Goal: Task Accomplishment & Management: Use online tool/utility

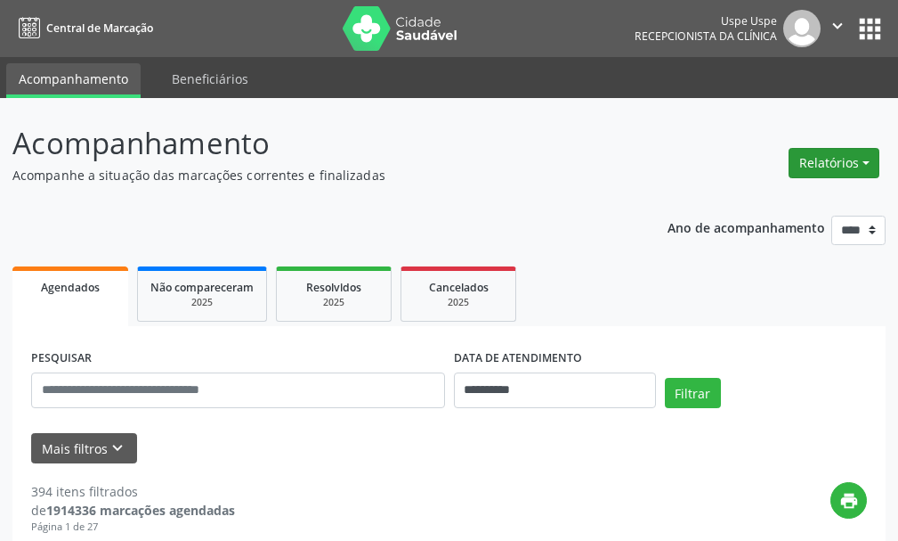
click at [830, 169] on button "Relatórios" at bounding box center [834, 163] width 91 height 30
click at [757, 202] on link "Agendamentos" at bounding box center [784, 201] width 191 height 25
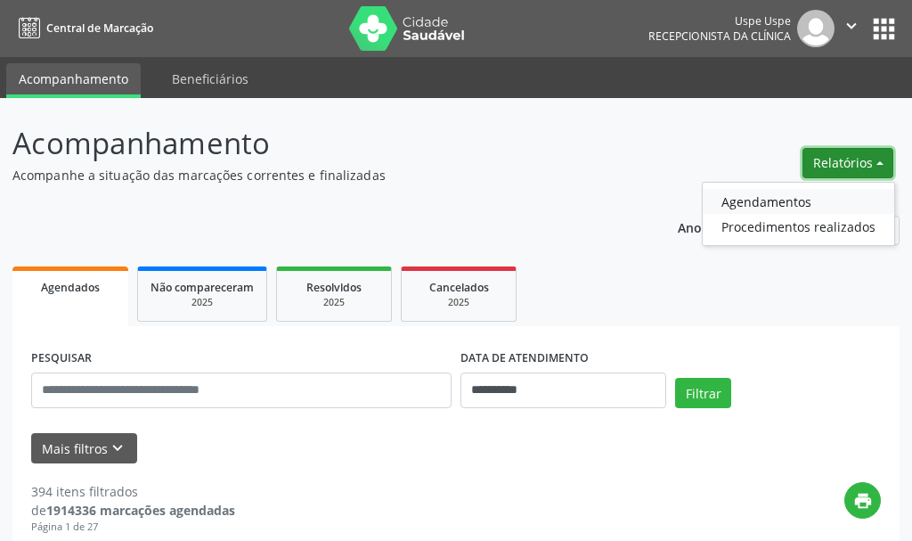
select select "*"
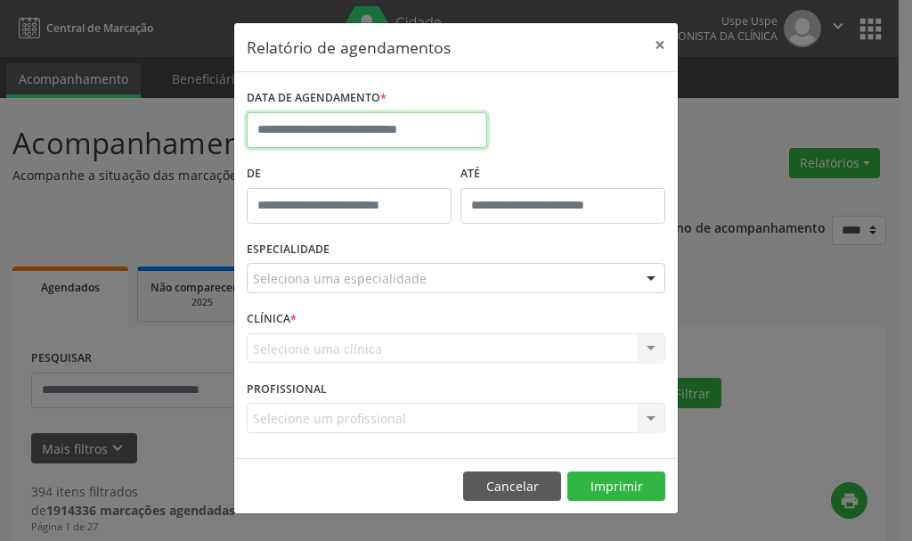
click at [317, 129] on input "text" at bounding box center [367, 130] width 240 height 36
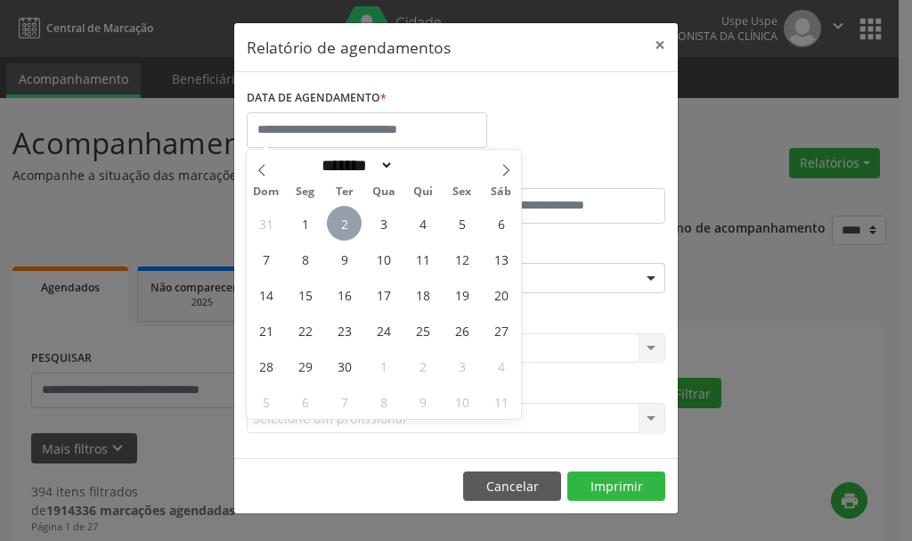
click at [345, 222] on span "2" at bounding box center [344, 223] width 35 height 35
type input "**********"
click at [345, 222] on span "2" at bounding box center [344, 223] width 35 height 35
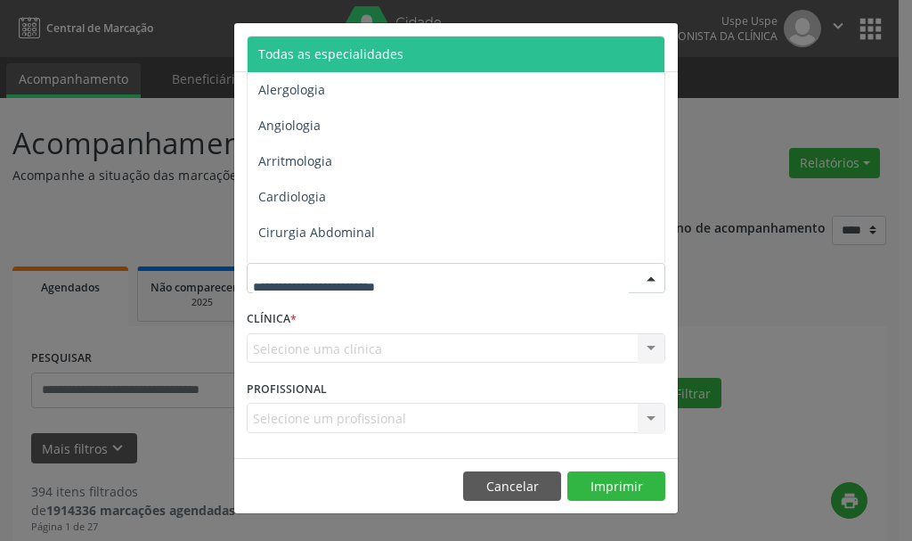
click at [313, 289] on div at bounding box center [456, 278] width 419 height 30
click at [308, 53] on span "Todas as especialidades" at bounding box center [330, 53] width 145 height 17
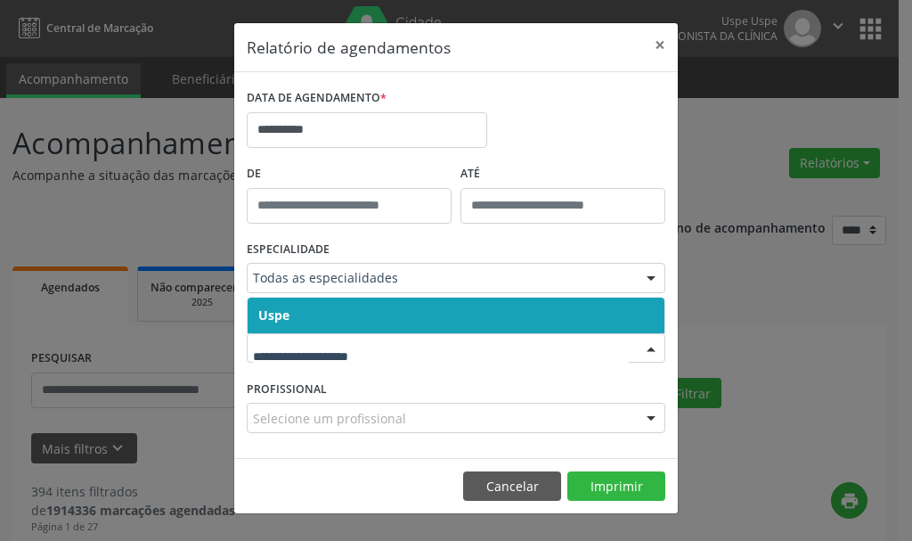
click at [287, 316] on span "Uspe" at bounding box center [273, 314] width 31 height 17
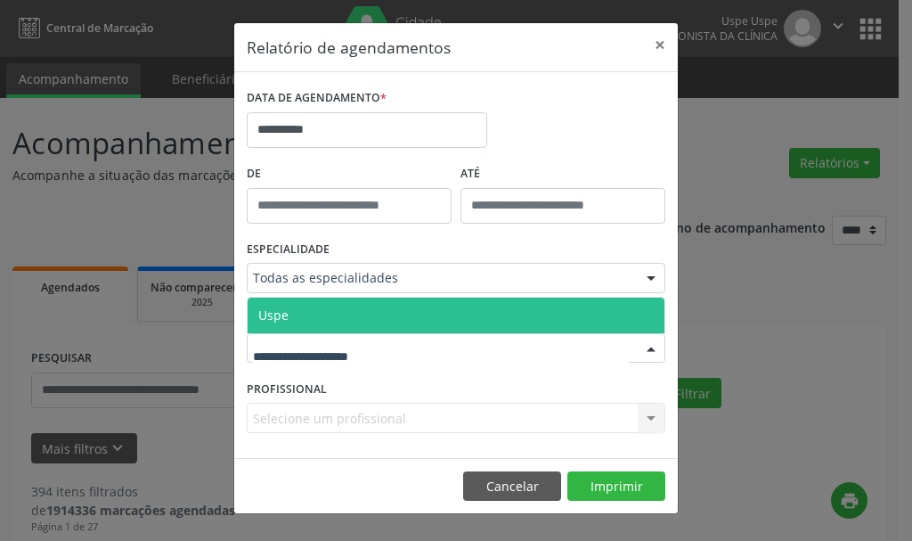
drag, startPoint x: 278, startPoint y: 355, endPoint x: 268, endPoint y: 322, distance: 34.4
click at [266, 320] on span "Uspe" at bounding box center [273, 314] width 30 height 17
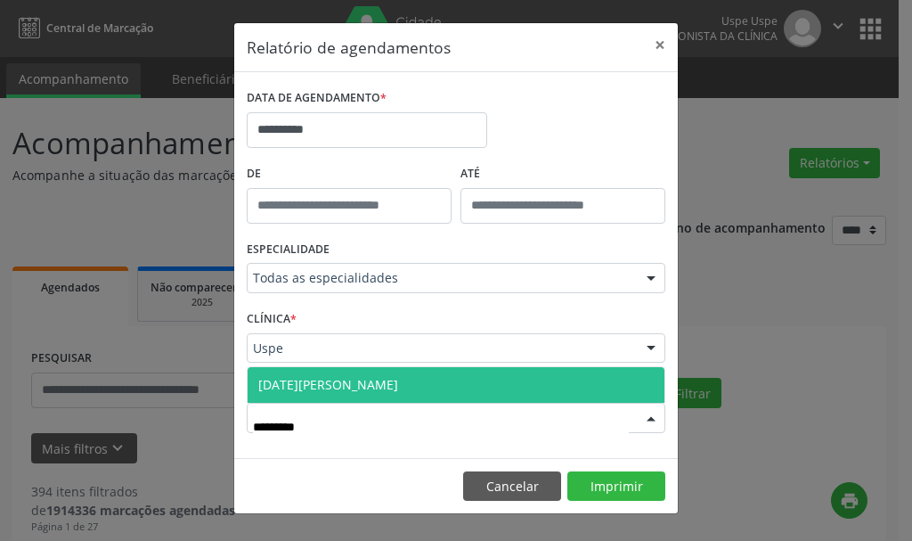
type input "**********"
click at [363, 384] on span "[DATE][PERSON_NAME]" at bounding box center [328, 384] width 140 height 17
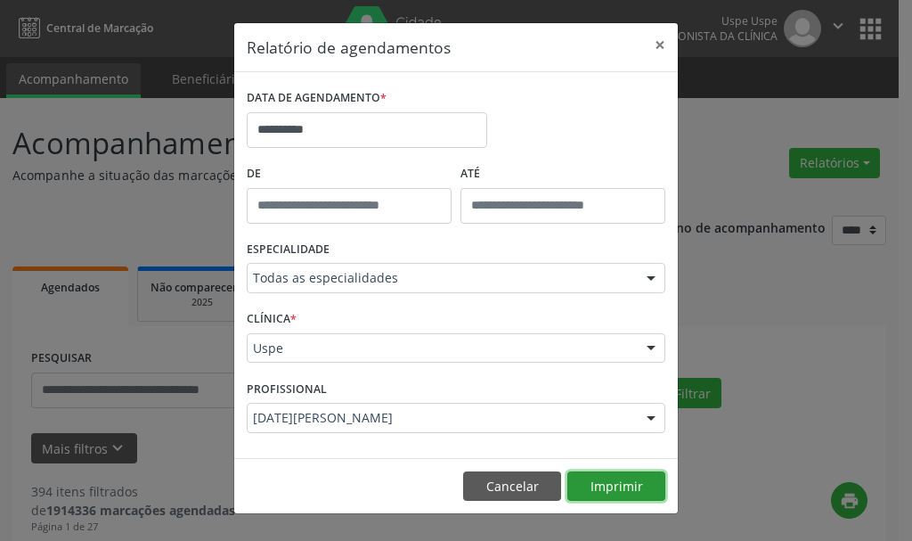
click at [615, 485] on button "Imprimir" at bounding box center [616, 486] width 98 height 30
